Goal: Transaction & Acquisition: Download file/media

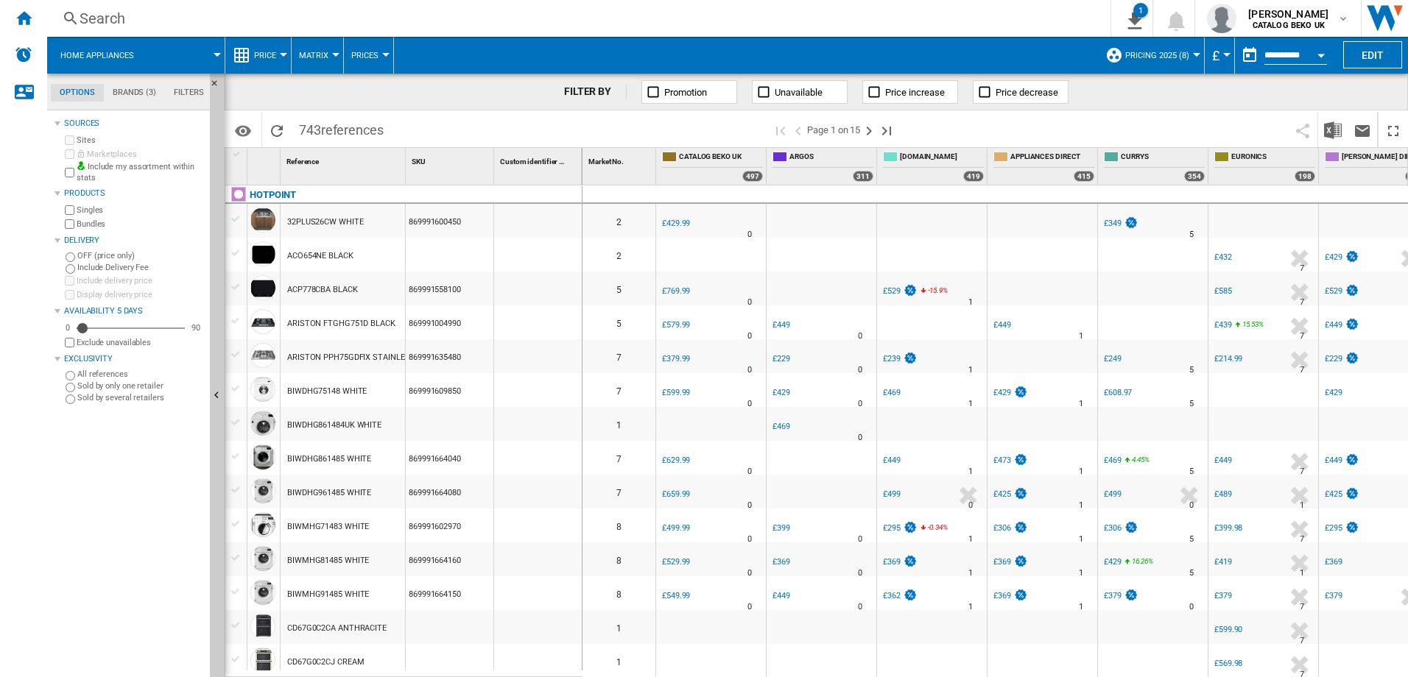
drag, startPoint x: 21, startPoint y: 21, endPoint x: 389, endPoint y: 75, distance: 371.5
click at [21, 21] on ng-md-icon "Home" at bounding box center [24, 18] width 18 height 18
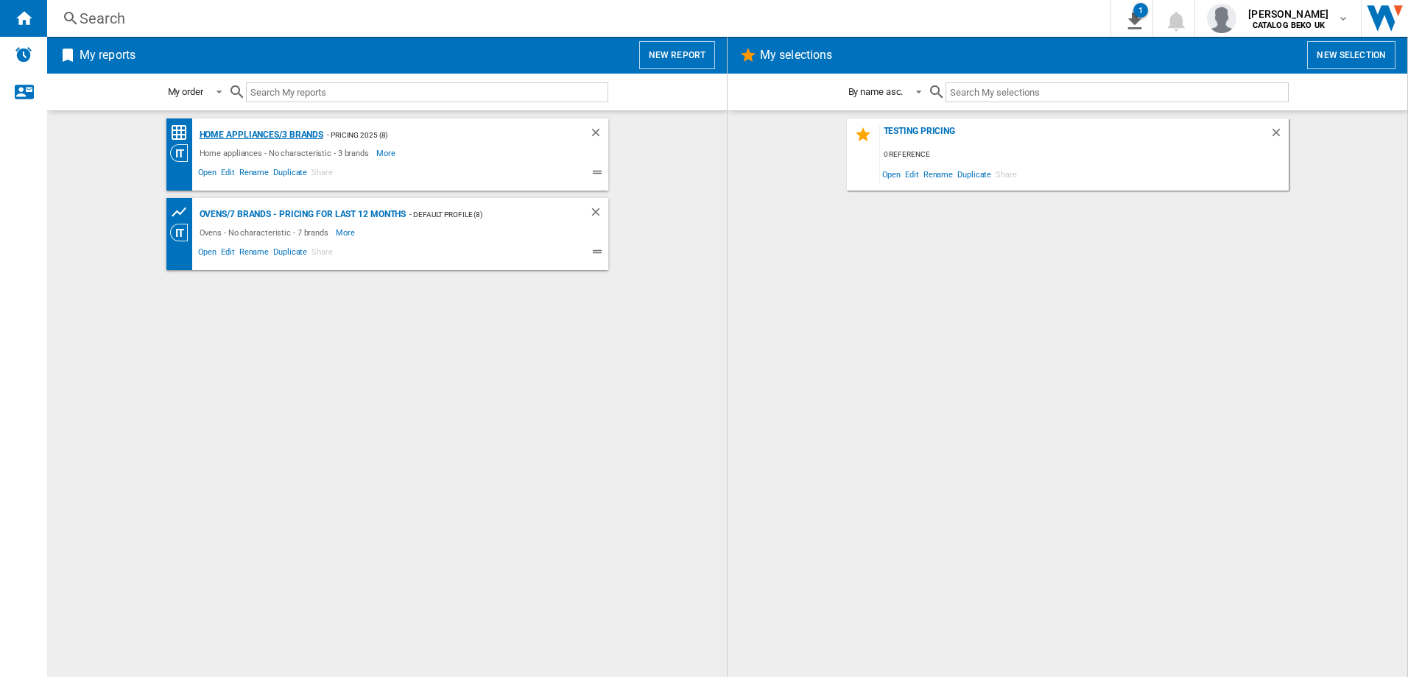
click at [293, 136] on div "Home appliances/3 brands" at bounding box center [260, 135] width 128 height 18
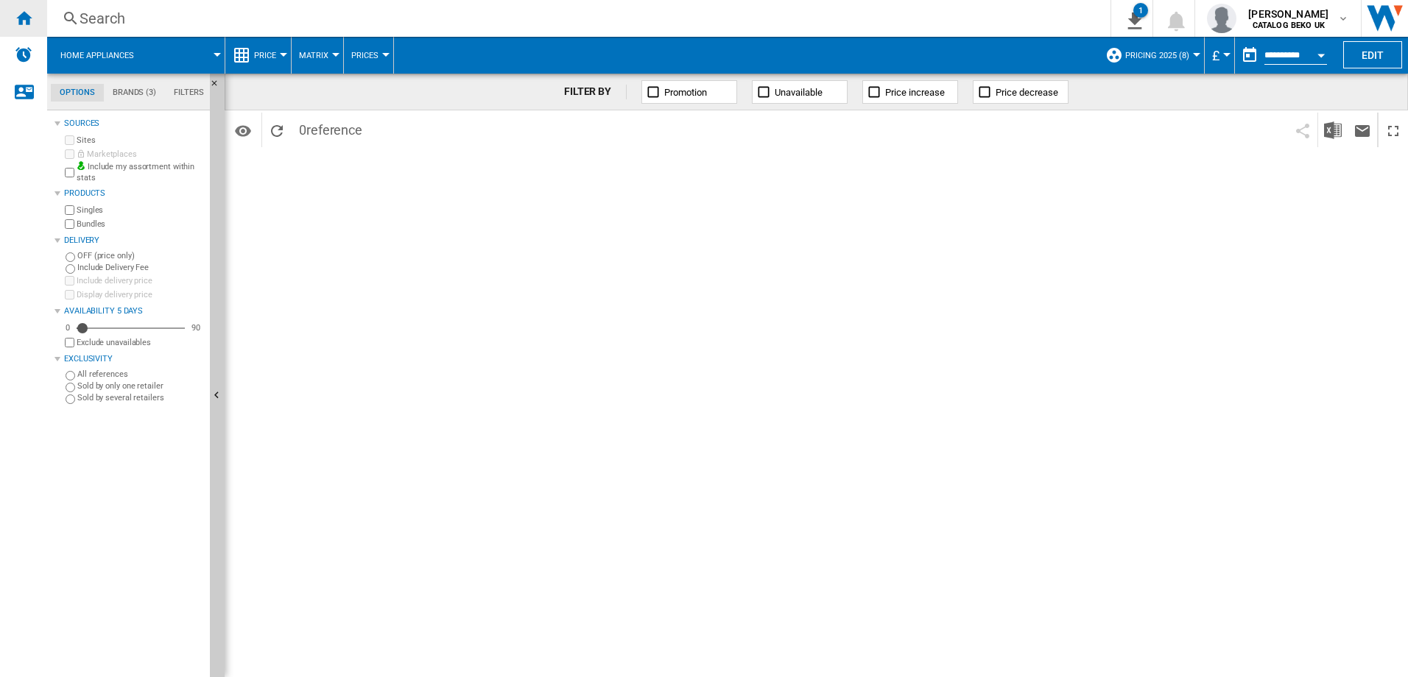
click at [27, 21] on ng-md-icon "Home" at bounding box center [24, 18] width 18 height 18
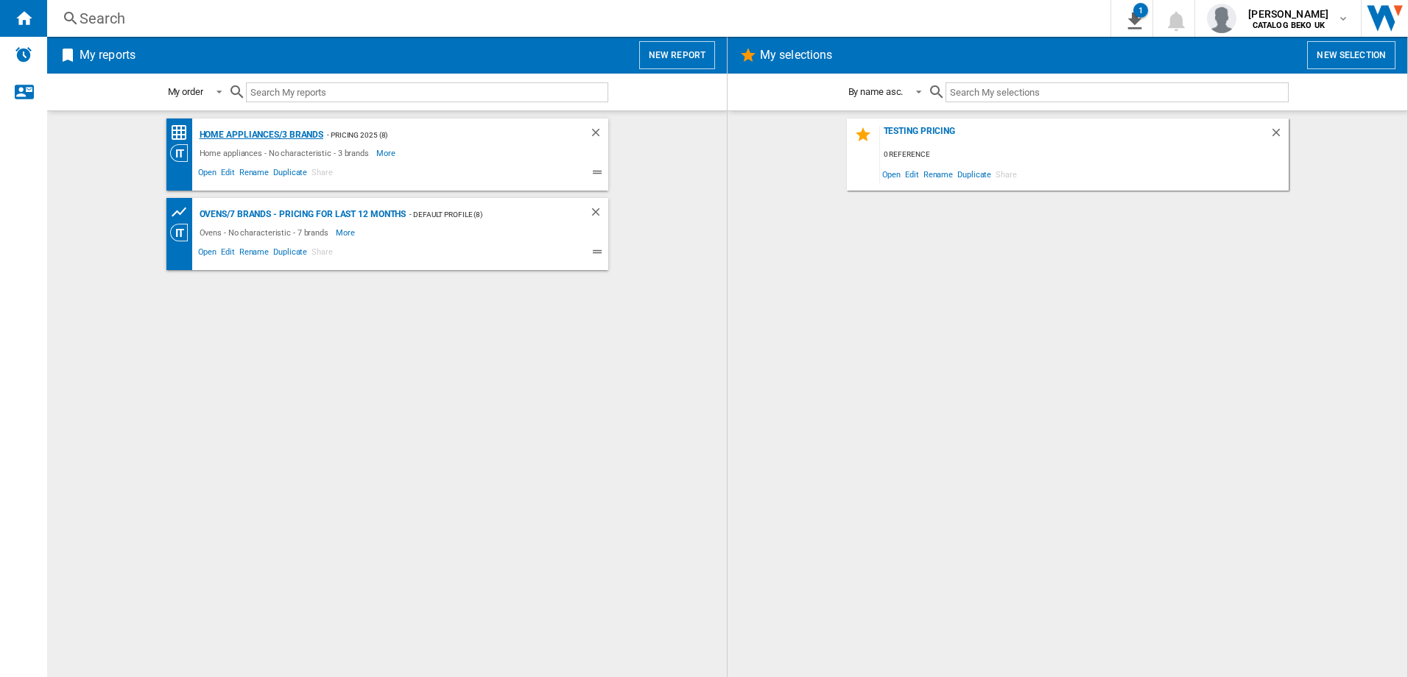
click at [253, 138] on div "Home appliances/3 brands" at bounding box center [260, 135] width 128 height 18
click at [263, 136] on div "Home appliances/3 brands" at bounding box center [260, 135] width 128 height 18
click at [293, 128] on div "Home appliances/3 brands" at bounding box center [260, 135] width 128 height 18
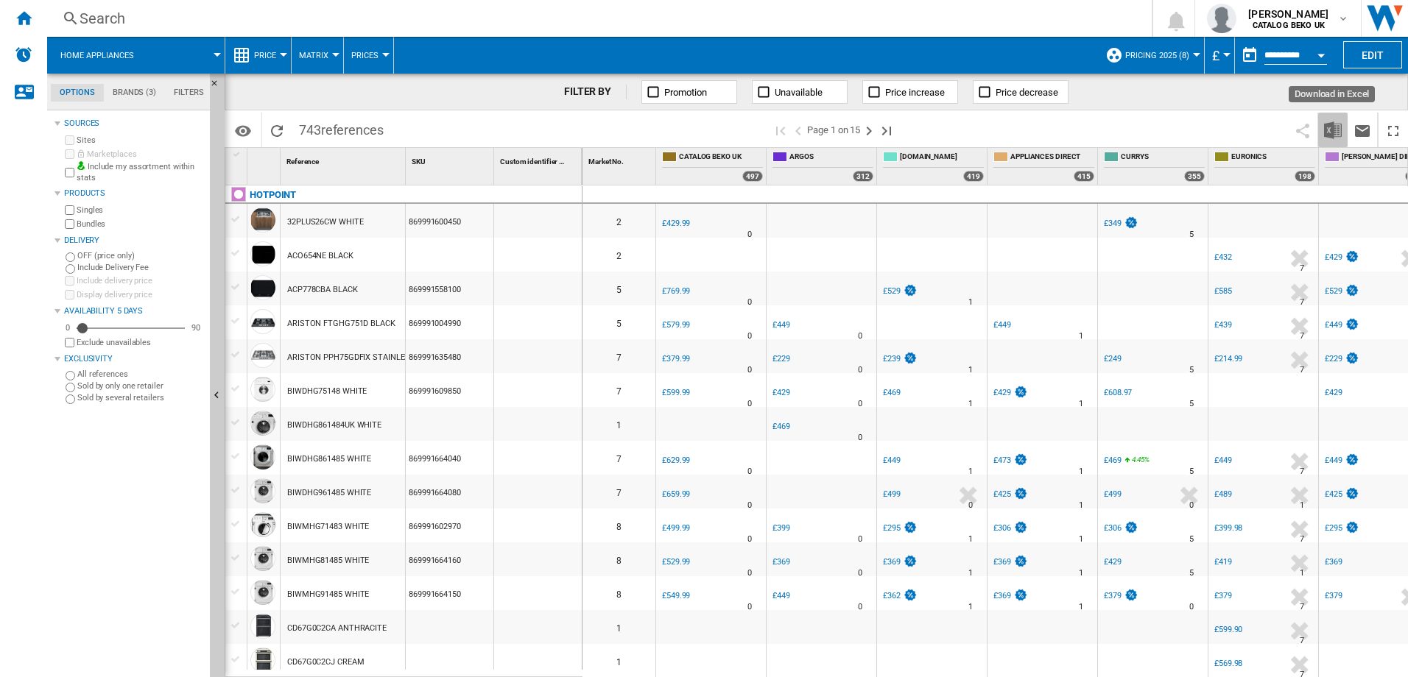
click at [1334, 128] on img "Download in Excel" at bounding box center [1333, 130] width 18 height 18
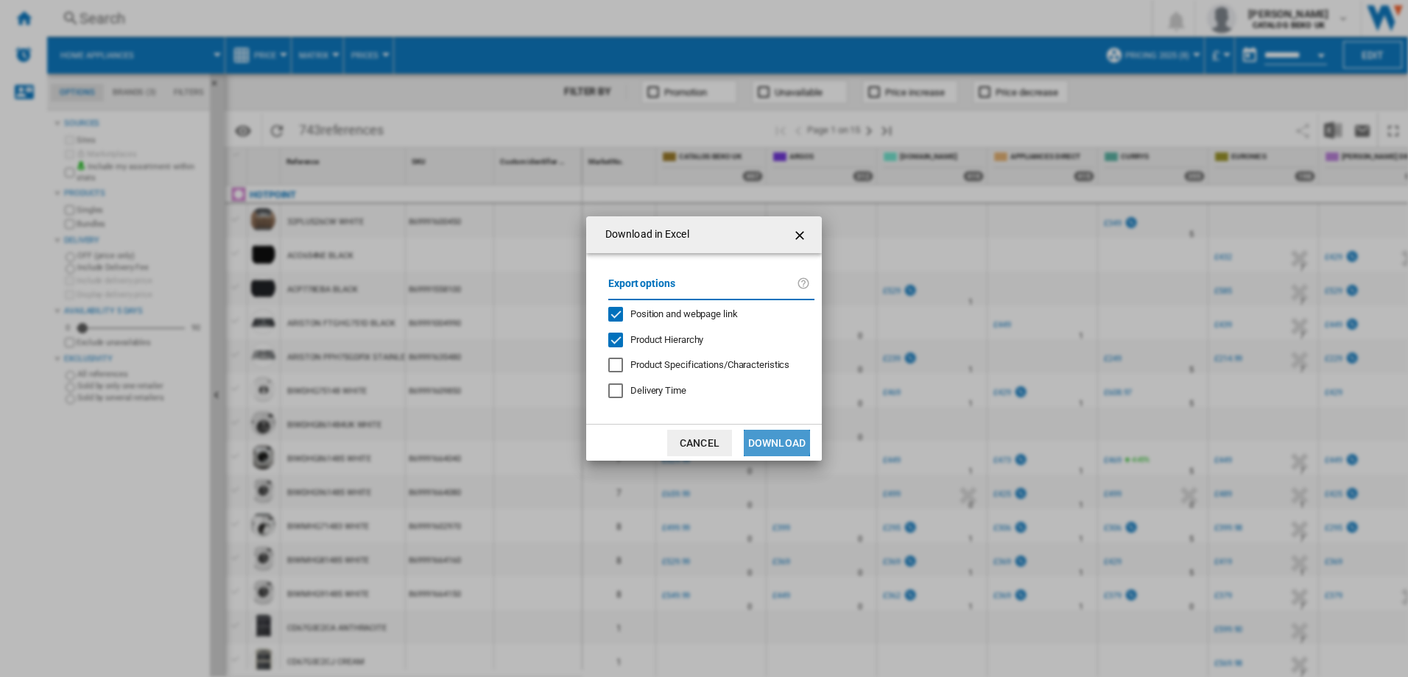
click at [767, 442] on button "Download" at bounding box center [777, 443] width 66 height 27
